Goal: Communication & Community: Connect with others

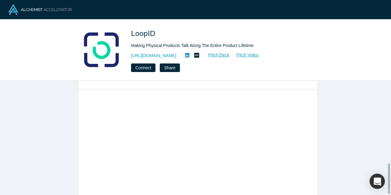
scroll to position [314, 0]
click at [142, 68] on button "Connect" at bounding box center [143, 68] width 24 height 9
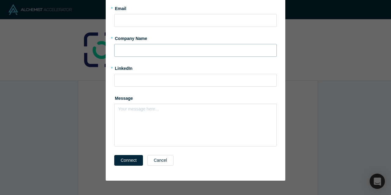
scroll to position [0, 0]
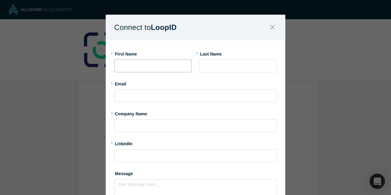
click at [168, 64] on input "text" at bounding box center [152, 66] width 77 height 13
type input "[PERSON_NAME]"
click at [220, 65] on input "text" at bounding box center [238, 66] width 77 height 13
type input "[PERSON_NAME]"
click at [230, 95] on input "text" at bounding box center [195, 96] width 163 height 13
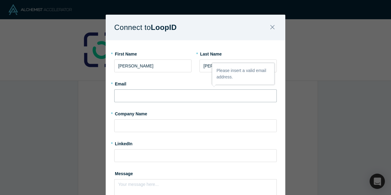
type input "[PERSON_NAME][EMAIL_ADDRESS][PERSON_NAME][DOMAIN_NAME]"
click at [176, 126] on input "text" at bounding box center [195, 125] width 163 height 13
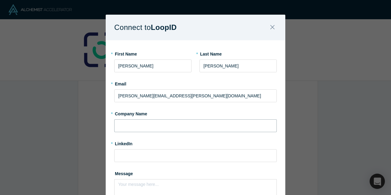
type input "HSBC Asset Management"
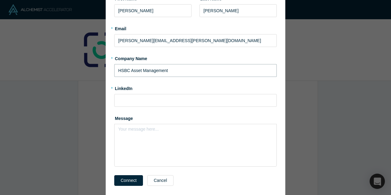
scroll to position [61, 0]
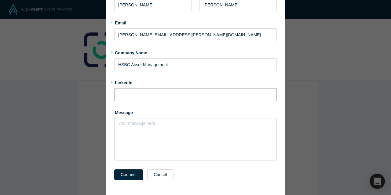
click at [163, 96] on input at bounding box center [195, 94] width 163 height 13
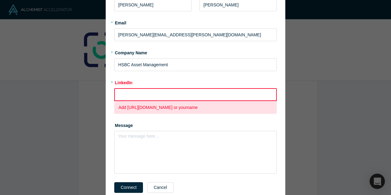
click at [188, 94] on input at bounding box center [195, 94] width 163 height 13
paste input "[URL][DOMAIN_NAME]"
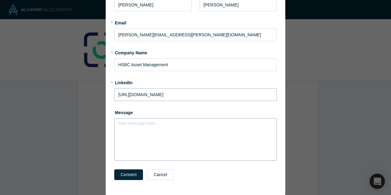
type input "[URL][DOMAIN_NAME]"
click at [131, 143] on div "Your message here..." at bounding box center [195, 139] width 163 height 43
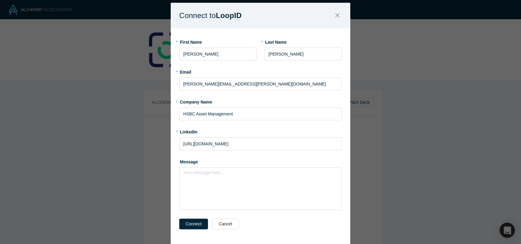
scroll to position [0, 0]
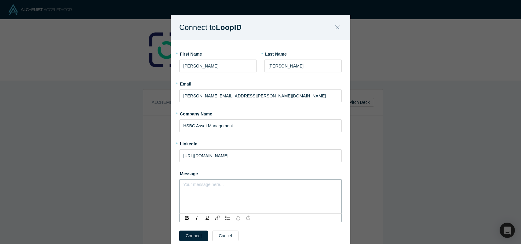
click at [231, 189] on div "rdw-editor" at bounding box center [260, 186] width 147 height 6
click at [224, 186] on div "[DEMOGRAPHIC_DATA][PERSON_NAME]," at bounding box center [260, 186] width 147 height 6
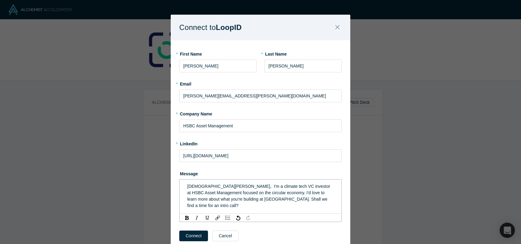
click at [246, 188] on span "[DEMOGRAPHIC_DATA][PERSON_NAME], I'm a climate tech VC investor at HSBC Asset M…" at bounding box center [259, 196] width 144 height 24
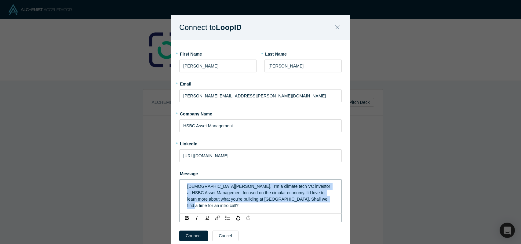
click at [246, 188] on span "[DEMOGRAPHIC_DATA][PERSON_NAME], I'm a climate tech VC investor at HSBC Asset M…" at bounding box center [259, 196] width 144 height 24
click at [266, 192] on span "[DEMOGRAPHIC_DATA][PERSON_NAME], I'm a climate tech VC investor at HSBC Asset M…" at bounding box center [259, 196] width 144 height 24
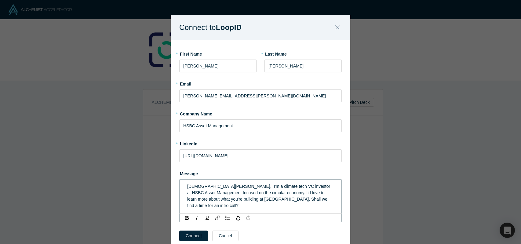
click at [210, 193] on span "[DEMOGRAPHIC_DATA][PERSON_NAME], I'm a climate tech VC investor at HSBC Asset M…" at bounding box center [259, 196] width 144 height 24
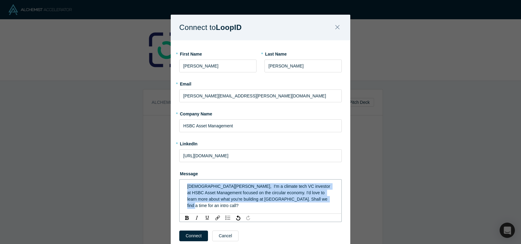
click at [210, 193] on span "[DEMOGRAPHIC_DATA][PERSON_NAME], I'm a climate tech VC investor at HSBC Asset M…" at bounding box center [259, 196] width 144 height 24
click at [274, 194] on span "[DEMOGRAPHIC_DATA][PERSON_NAME], I'm a climate tech VC investor at HSBC Asset M…" at bounding box center [259, 196] width 144 height 24
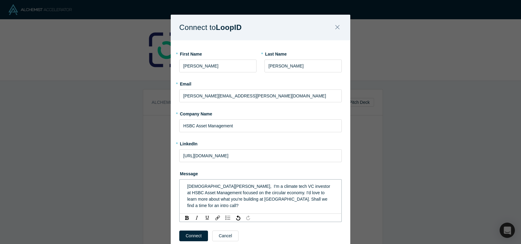
click at [208, 195] on span "[DEMOGRAPHIC_DATA][PERSON_NAME], I'm a climate tech VC investor at HSBC Asset M…" at bounding box center [259, 196] width 144 height 24
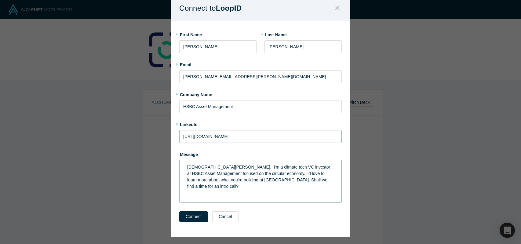
scroll to position [27, 0]
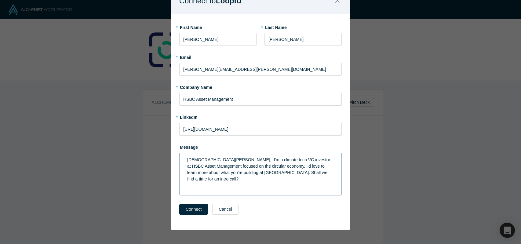
click at [242, 173] on span "[DEMOGRAPHIC_DATA][PERSON_NAME], I'm a climate tech VC investor at HSBC Asset M…" at bounding box center [259, 169] width 144 height 24
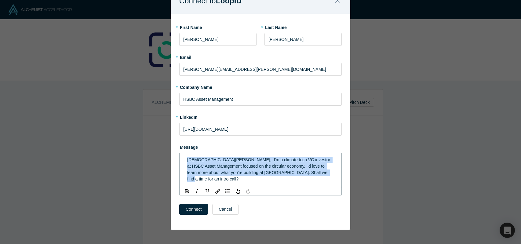
click at [242, 173] on span "[DEMOGRAPHIC_DATA][PERSON_NAME], I'm a climate tech VC investor at HSBC Asset M…" at bounding box center [259, 169] width 144 height 24
click at [289, 174] on span "[DEMOGRAPHIC_DATA][PERSON_NAME], I'm a climate tech VC investor at HSBC Asset M…" at bounding box center [259, 169] width 144 height 24
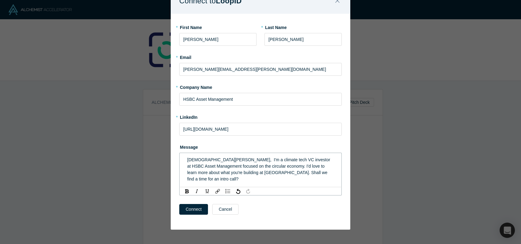
click at [298, 173] on div "[DEMOGRAPHIC_DATA][PERSON_NAME], I'm a climate tech VC investor at HSBC Asset M…" at bounding box center [260, 170] width 147 height 26
click at [186, 195] on button "Connect" at bounding box center [193, 209] width 29 height 11
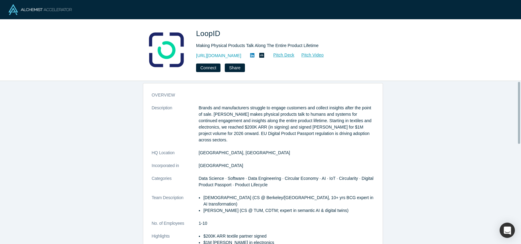
scroll to position [0, 0]
